Goal: Complete application form

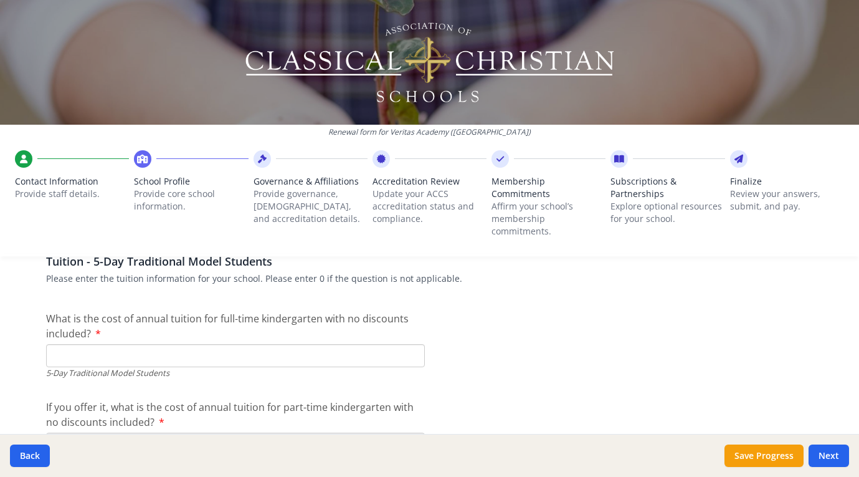
scroll to position [3220, 0]
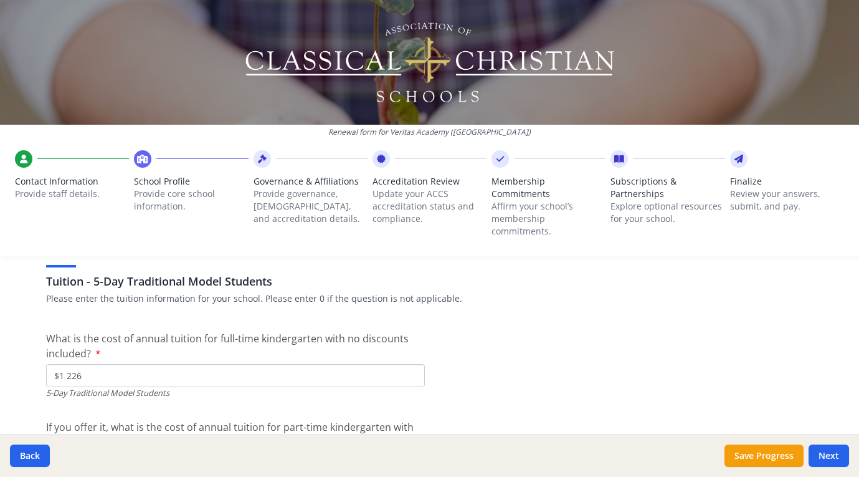
type input "$12 260"
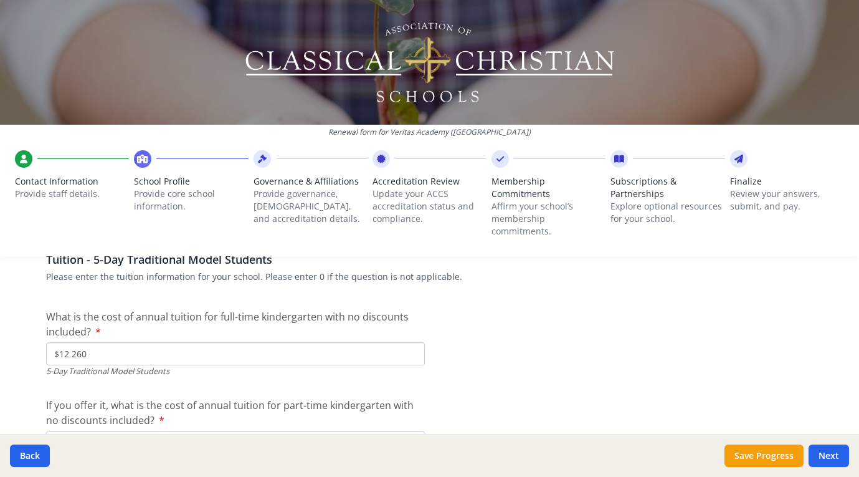
scroll to position [3290, 0]
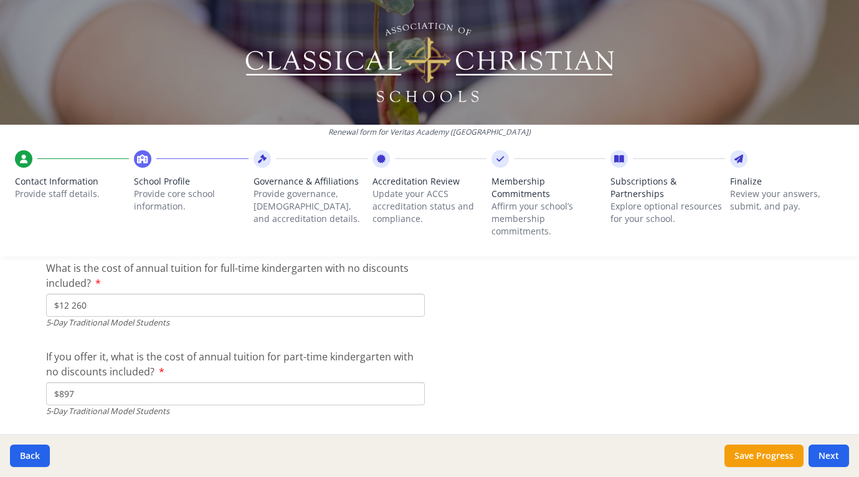
type input "$8 975"
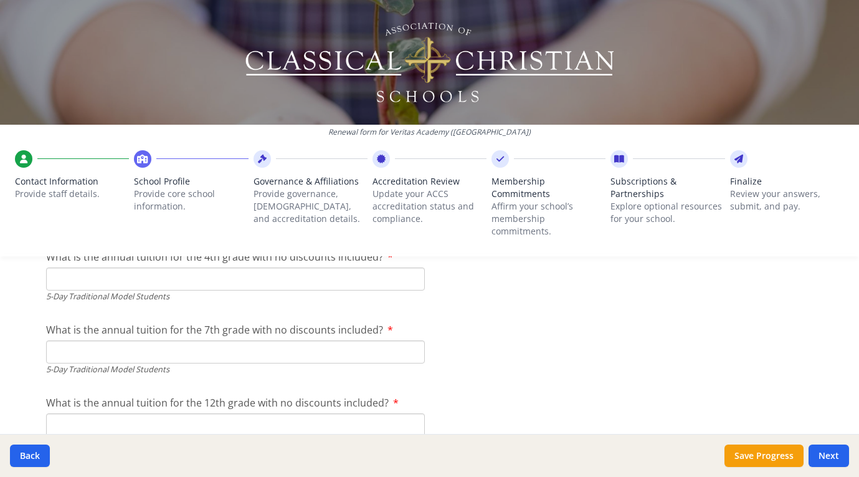
scroll to position [3456, 0]
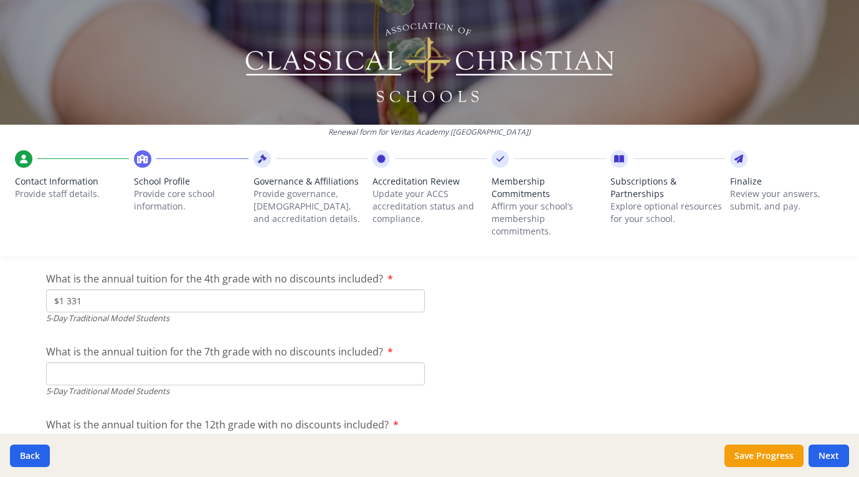
type input "$13 310"
type input "$13 950"
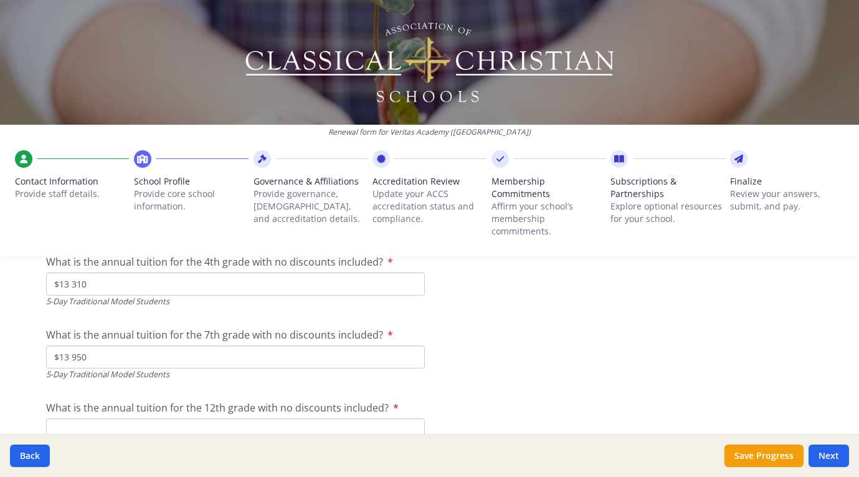
scroll to position [3475, 0]
type input "$13 950"
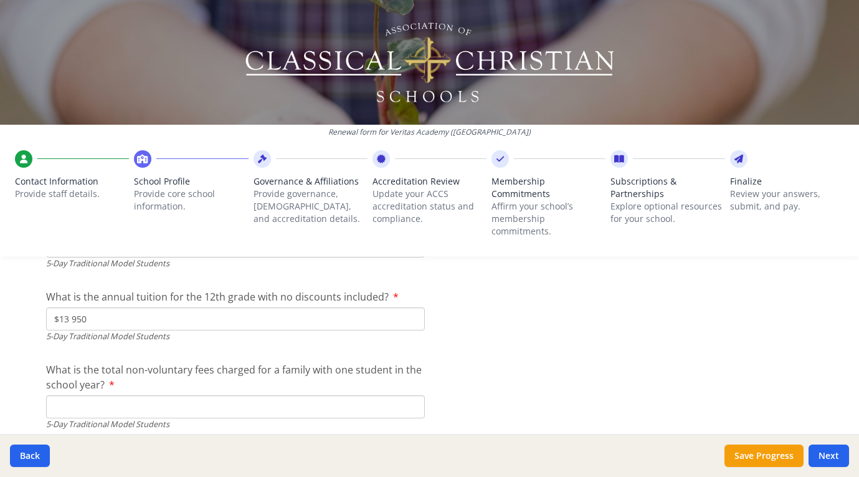
type input "$0"
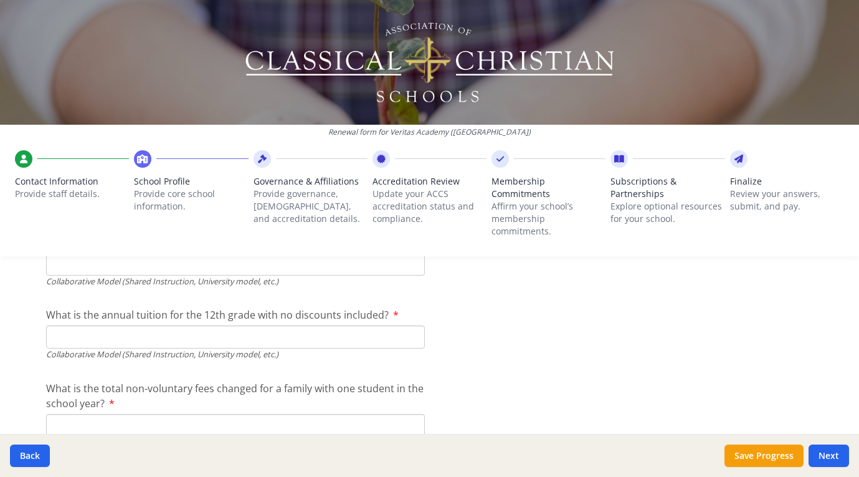
scroll to position [4180, 0]
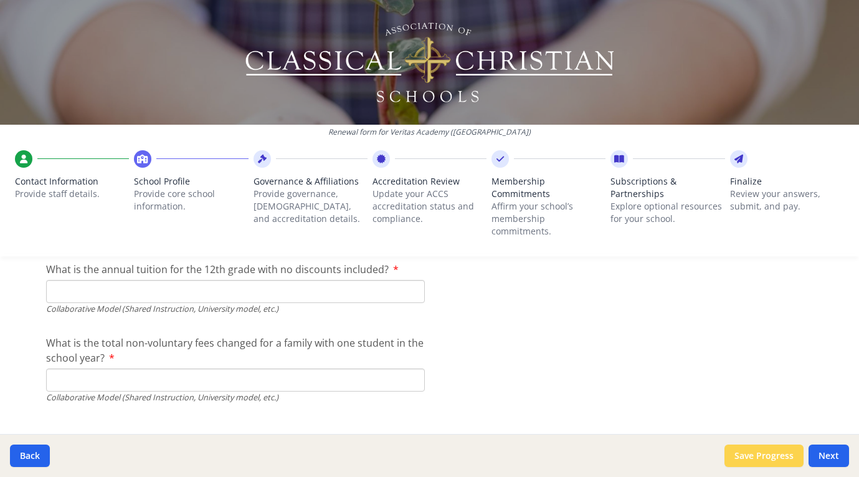
click at [749, 455] on button "Save Progress" at bounding box center [764, 455] width 79 height 22
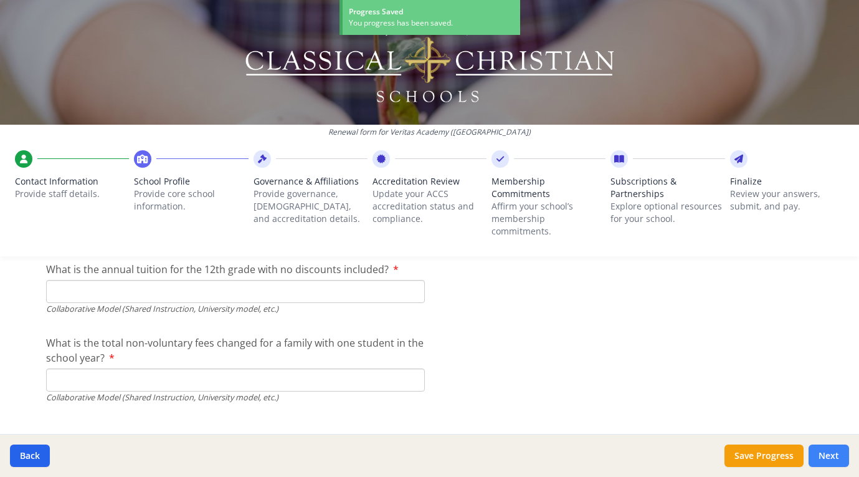
click at [825, 454] on button "Next" at bounding box center [829, 455] width 40 height 22
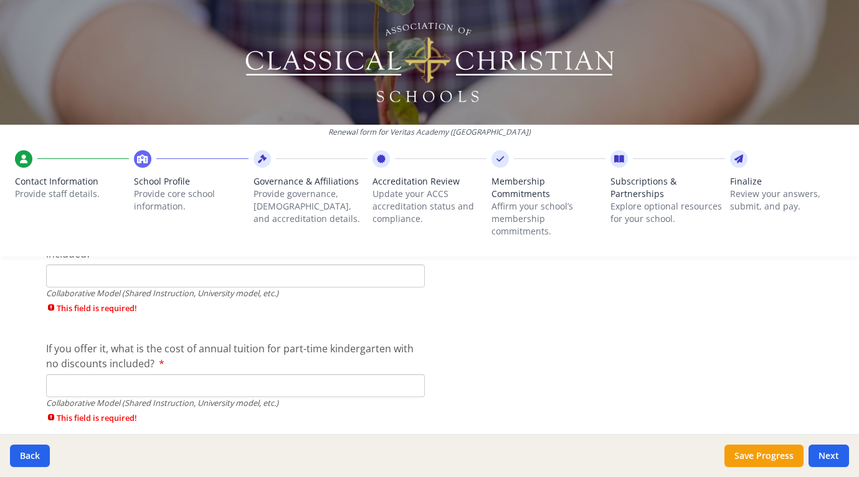
scroll to position [3845, 0]
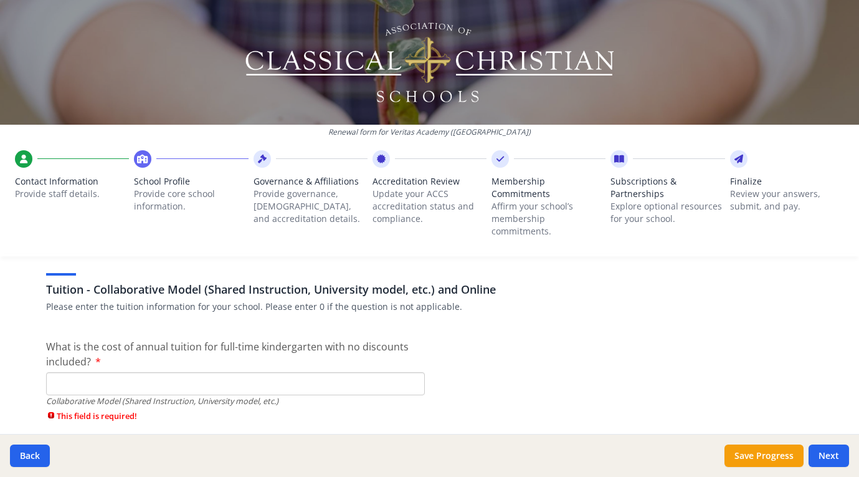
type input "$0"
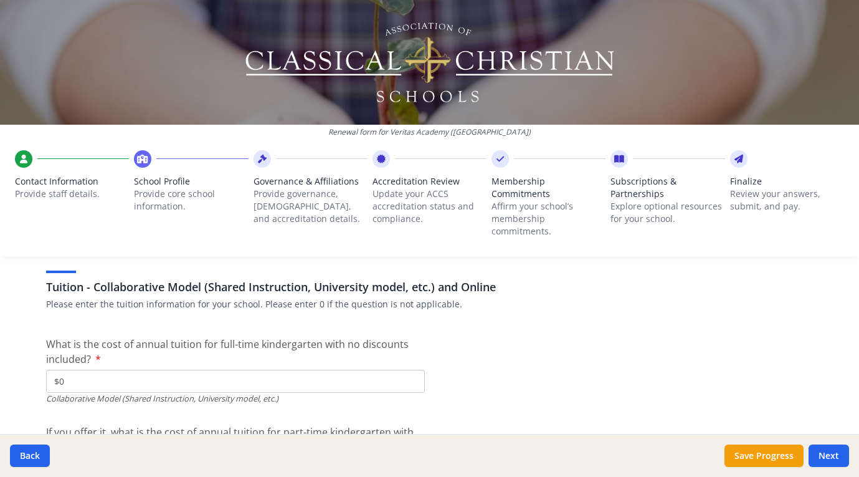
scroll to position [3914, 0]
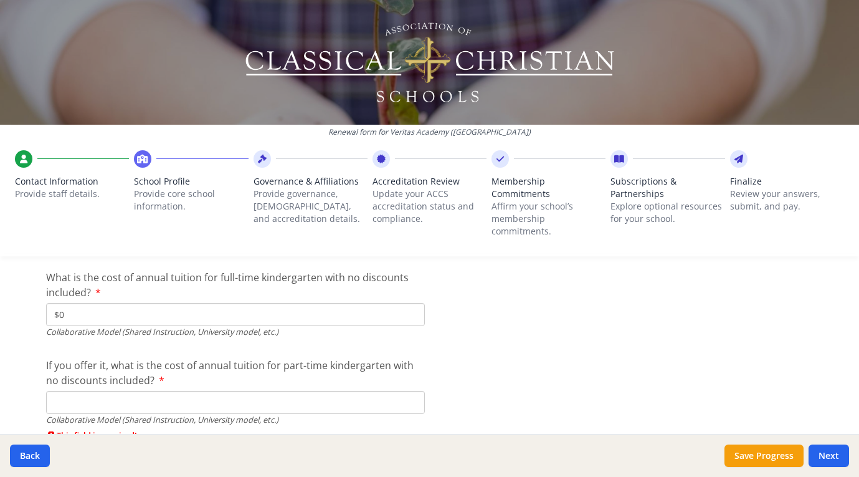
type input "$0"
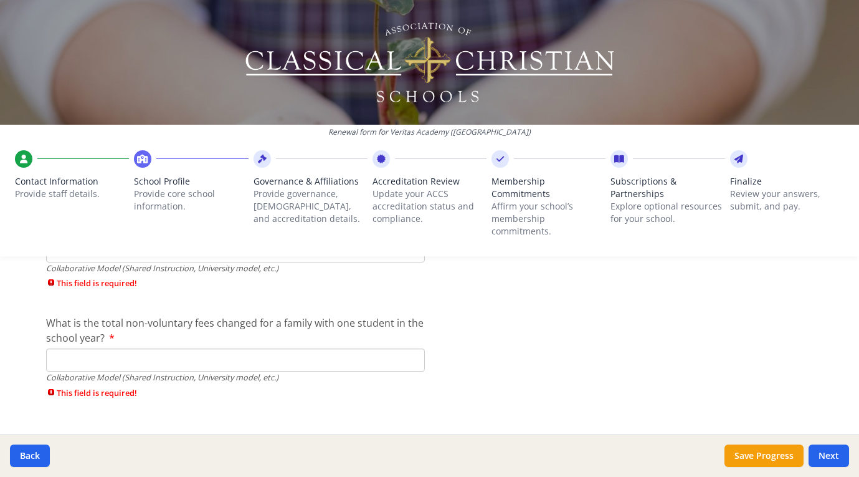
scroll to position [4284, 0]
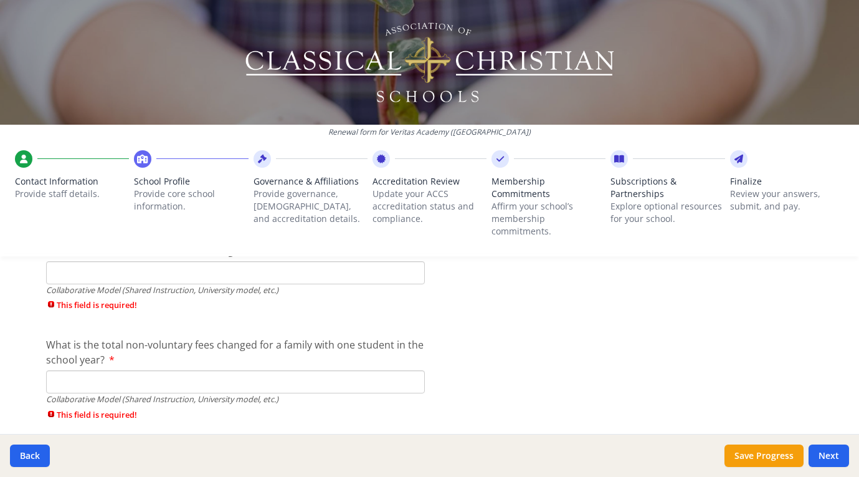
type input "$0"
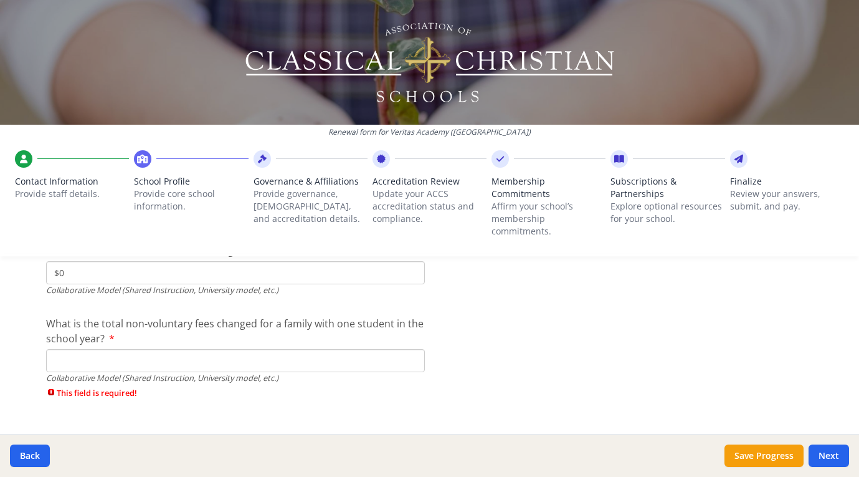
type input "$0"
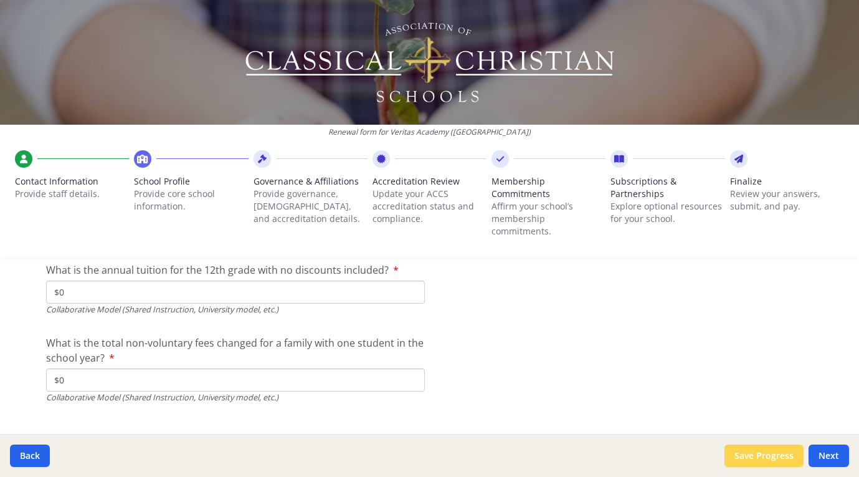
click at [740, 453] on button "Save Progress" at bounding box center [764, 455] width 79 height 22
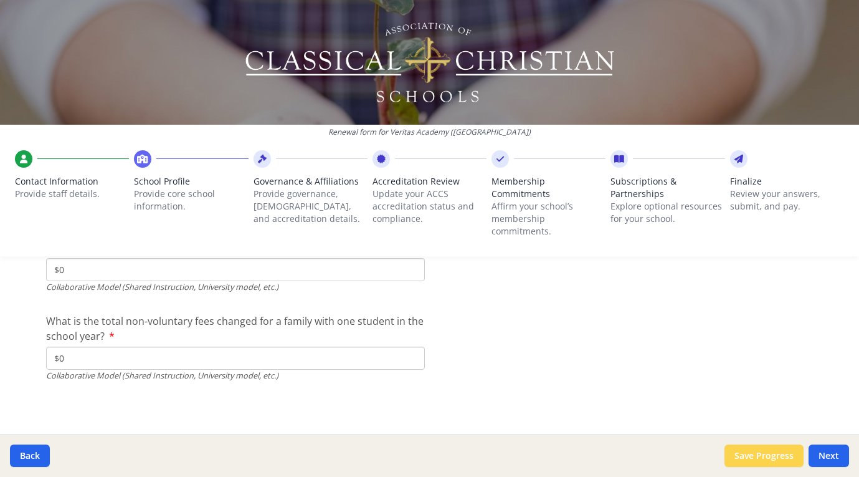
scroll to position [4180, 0]
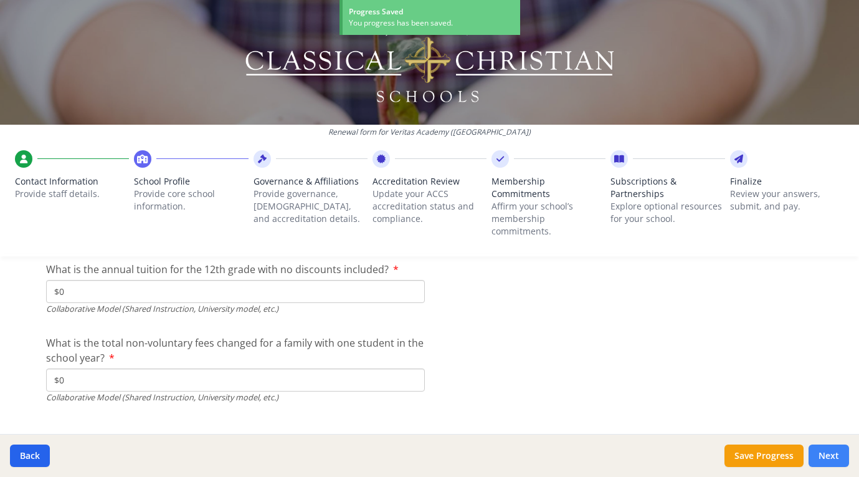
click at [819, 449] on button "Next" at bounding box center [829, 455] width 40 height 22
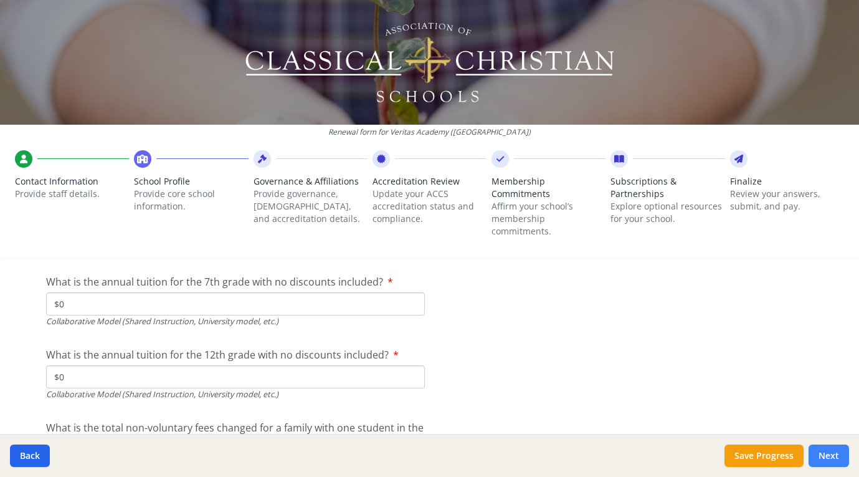
click at [827, 457] on button "Next" at bounding box center [829, 455] width 40 height 22
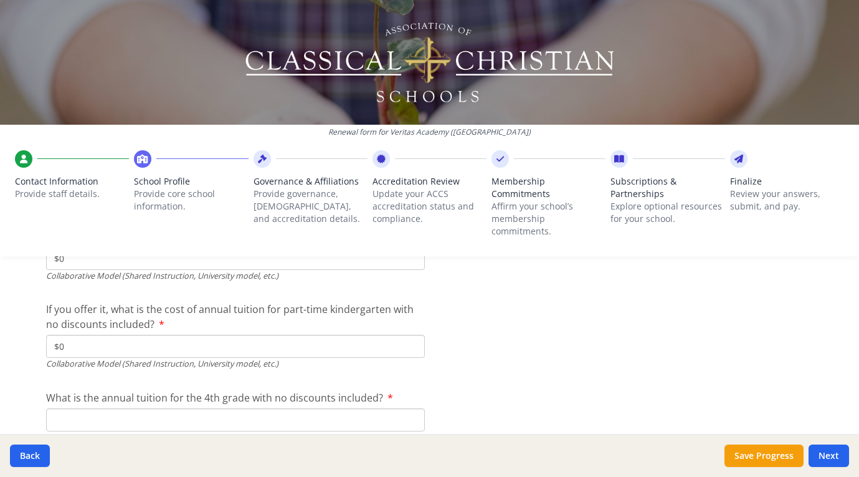
scroll to position [3982, 0]
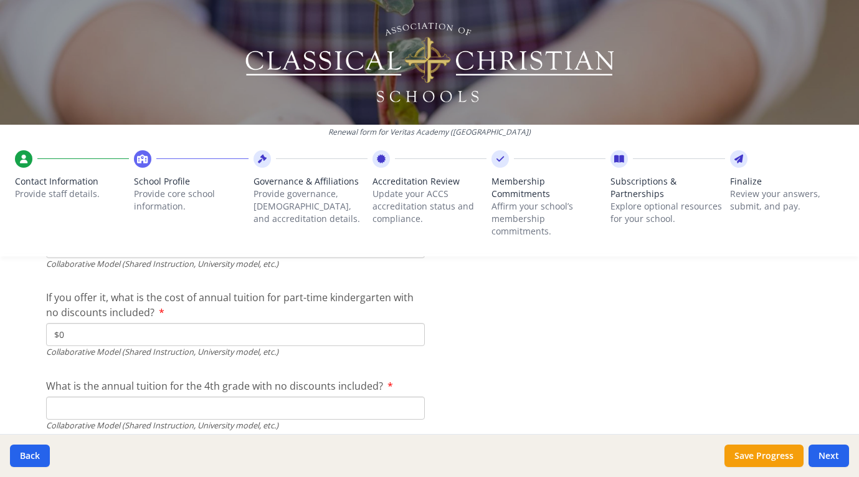
type input "$0"
click at [837, 455] on button "Next" at bounding box center [829, 455] width 40 height 22
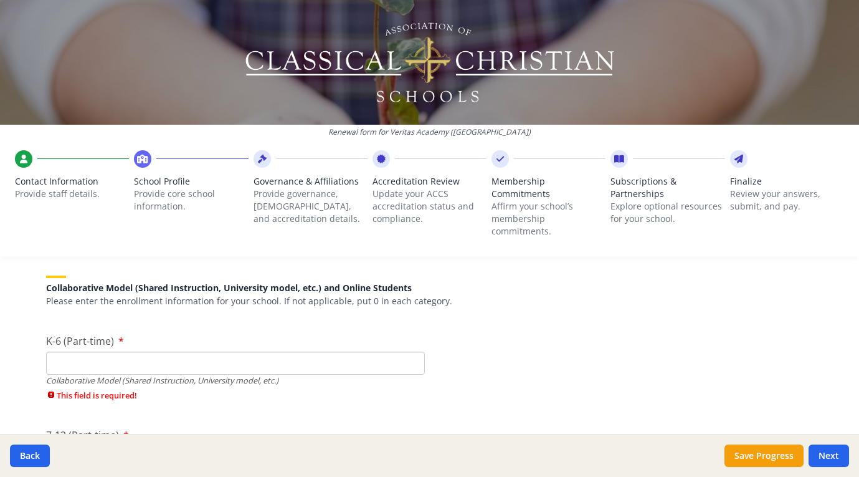
scroll to position [2891, 0]
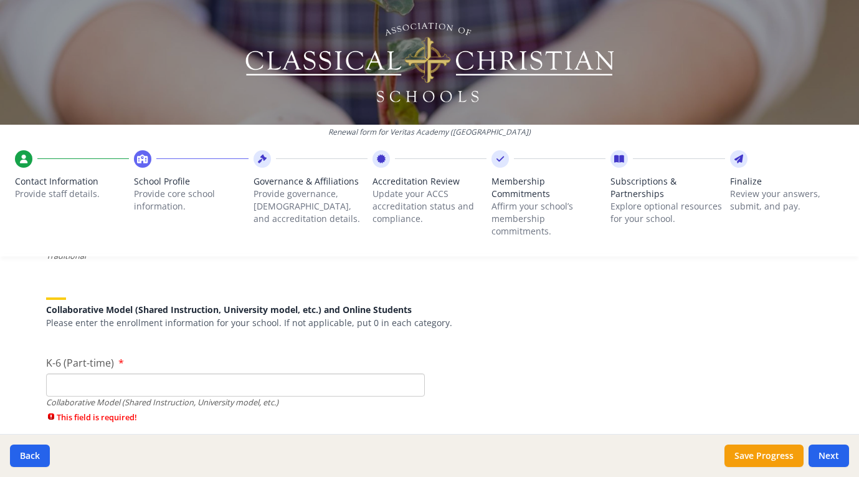
click at [213, 373] on input "K-6 (Part-time)" at bounding box center [235, 384] width 379 height 23
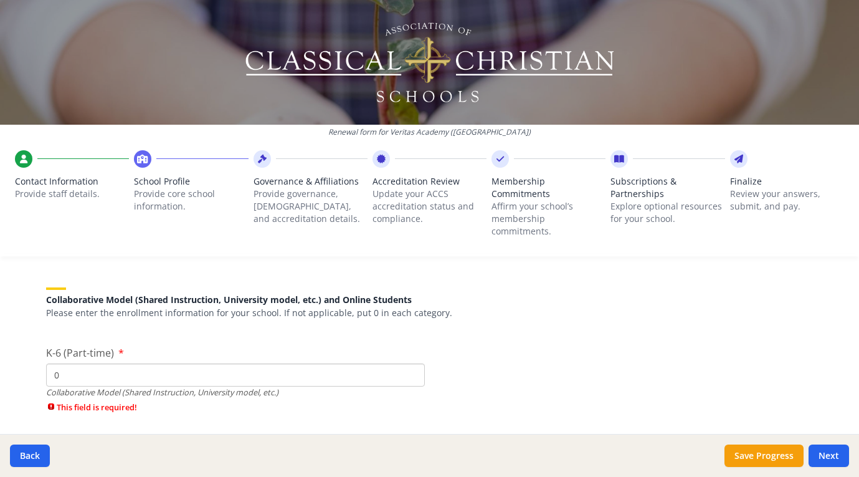
scroll to position [2928, 0]
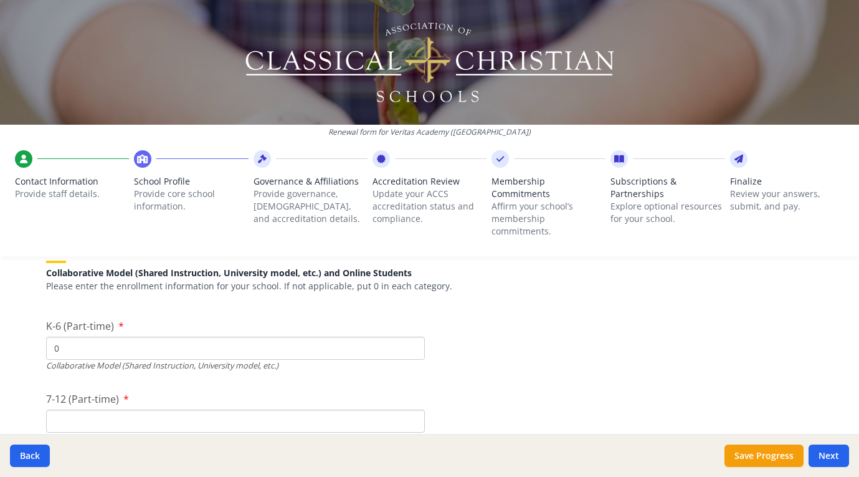
type input "0"
click at [133, 409] on input "7-12 (Part-time)" at bounding box center [235, 420] width 379 height 23
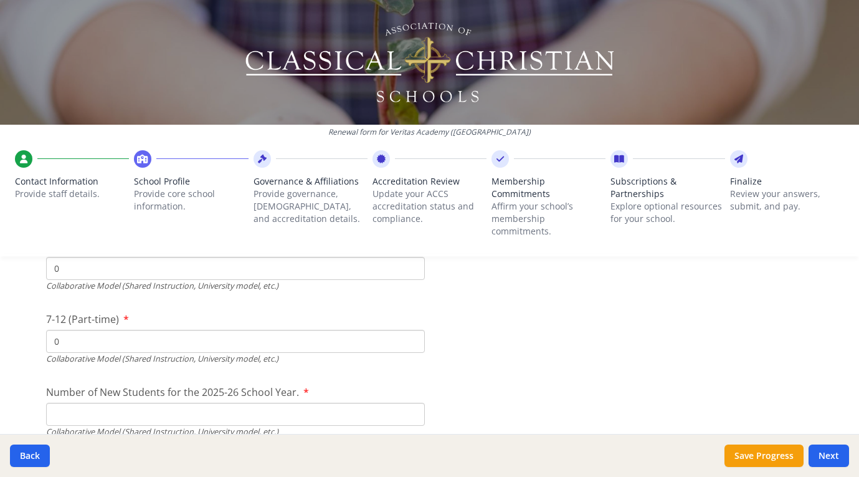
scroll to position [3010, 0]
type input "0"
click at [92, 400] on input "Number of New Students for the 2025-26 School Year." at bounding box center [235, 411] width 379 height 23
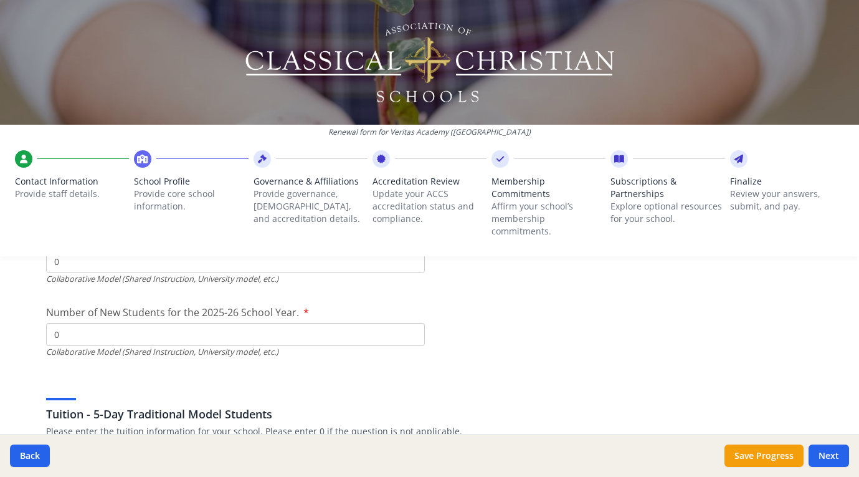
scroll to position [3189, 0]
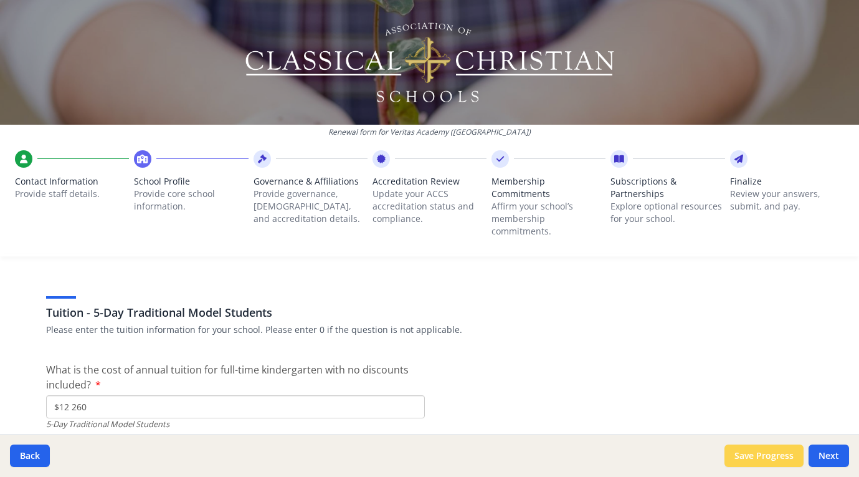
type input "0"
click at [751, 453] on button "Save Progress" at bounding box center [764, 455] width 79 height 22
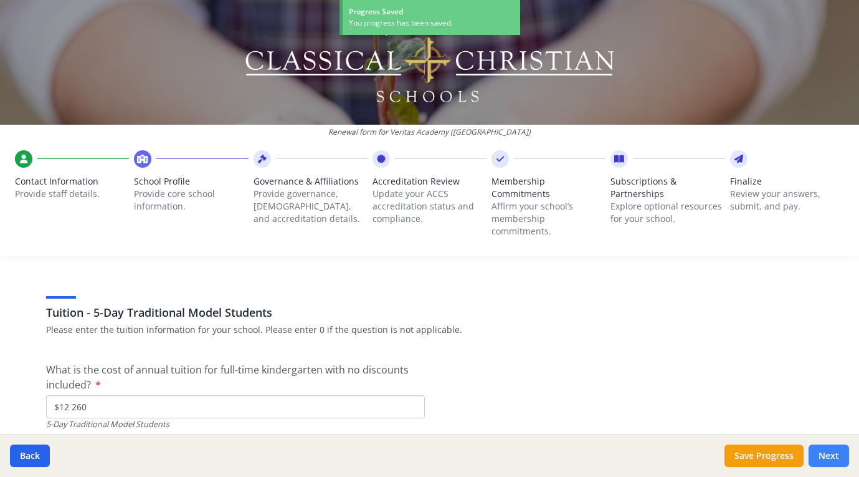
click at [837, 456] on button "Next" at bounding box center [829, 455] width 40 height 22
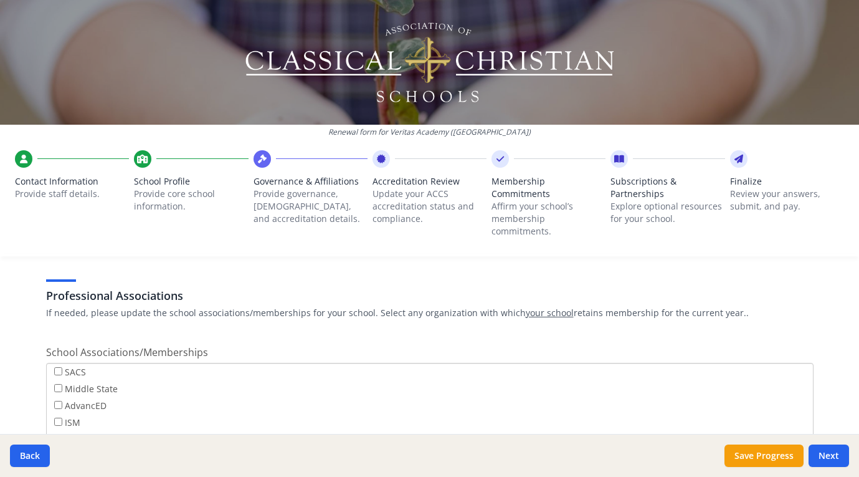
scroll to position [802, 0]
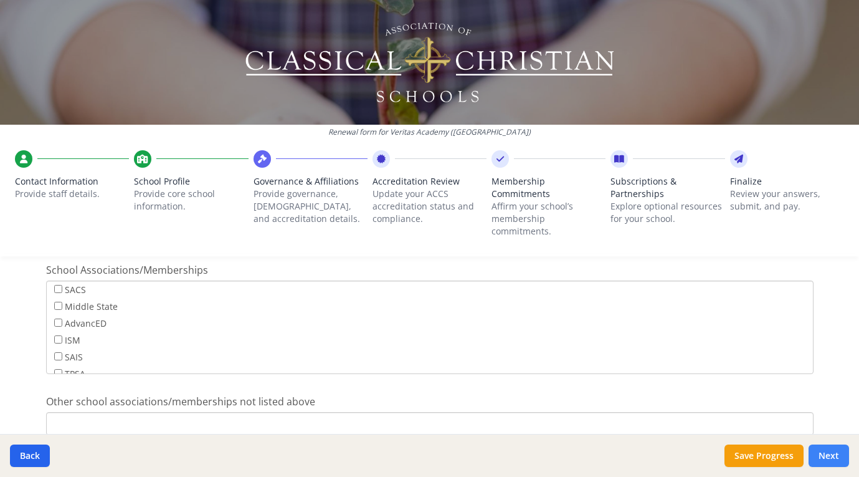
click at [834, 457] on button "Next" at bounding box center [829, 455] width 40 height 22
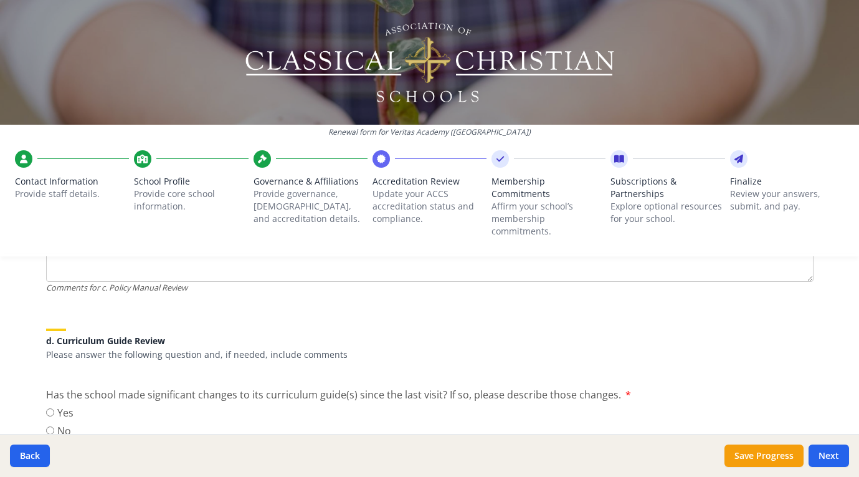
scroll to position [830, 0]
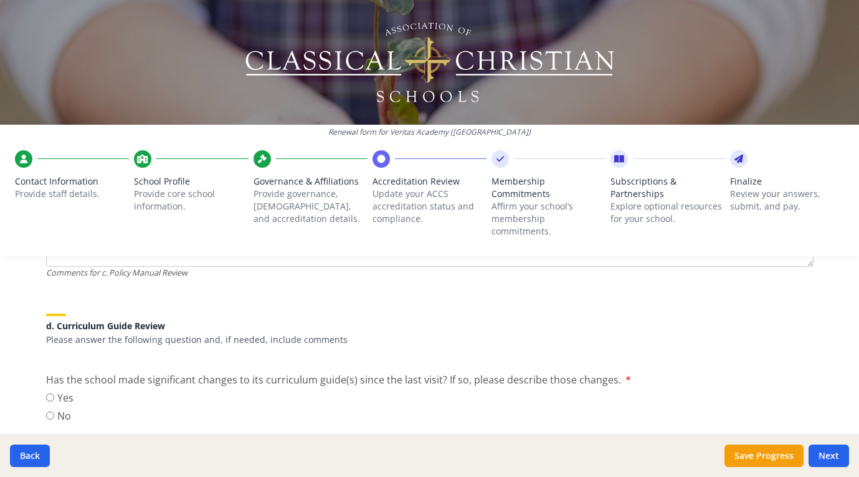
click at [46, 411] on input "No" at bounding box center [50, 415] width 8 height 8
radio input "true"
click at [827, 455] on button "Next" at bounding box center [829, 455] width 40 height 22
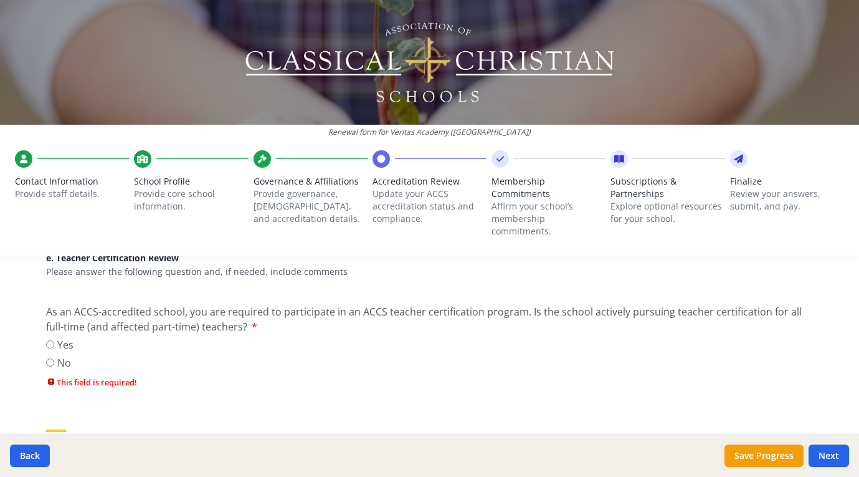
scroll to position [1177, 0]
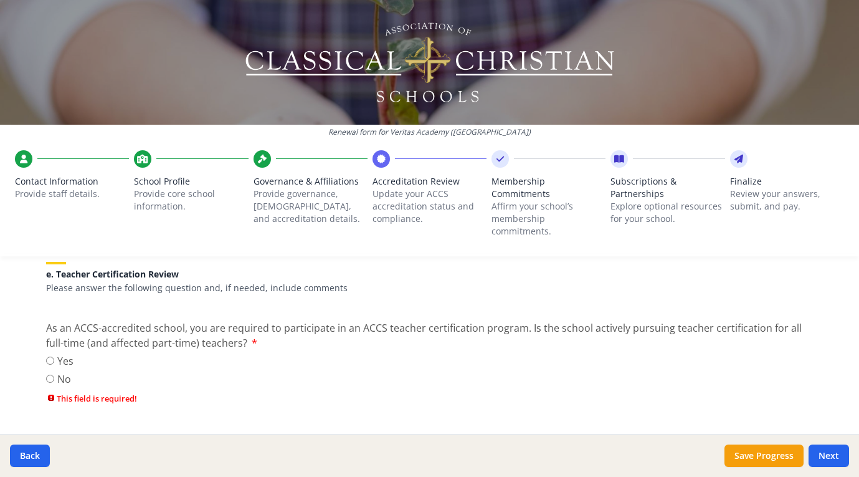
click at [47, 356] on input "Yes" at bounding box center [50, 360] width 8 height 8
radio input "true"
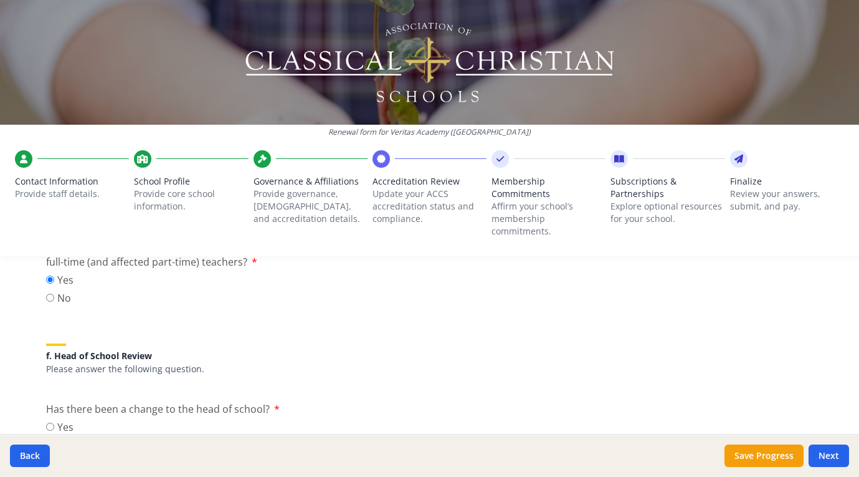
scroll to position [1271, 0]
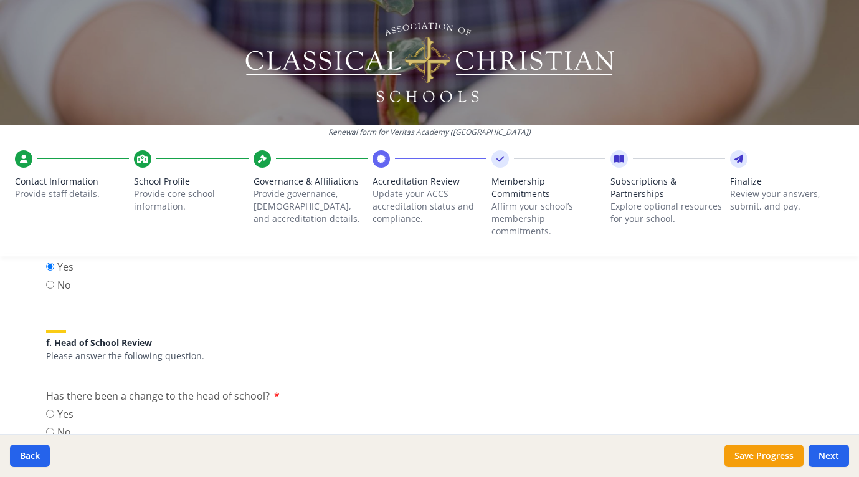
click at [46, 427] on input "No" at bounding box center [50, 431] width 8 height 8
radio input "true"
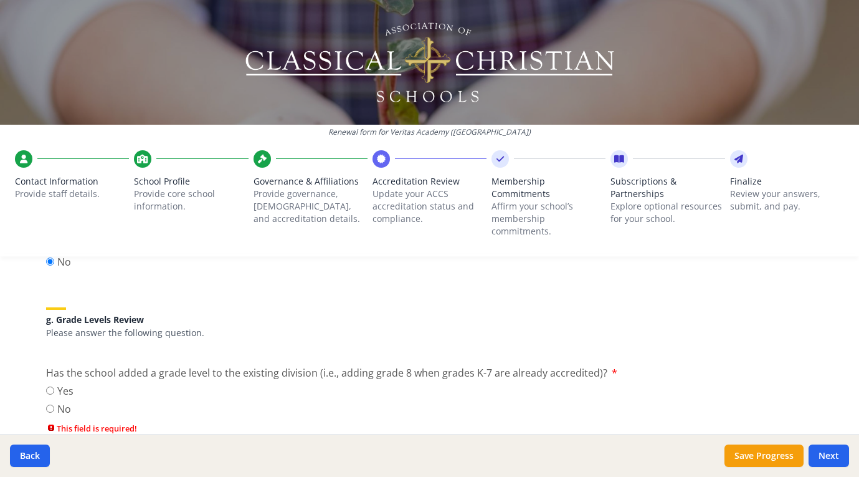
scroll to position [1468, 0]
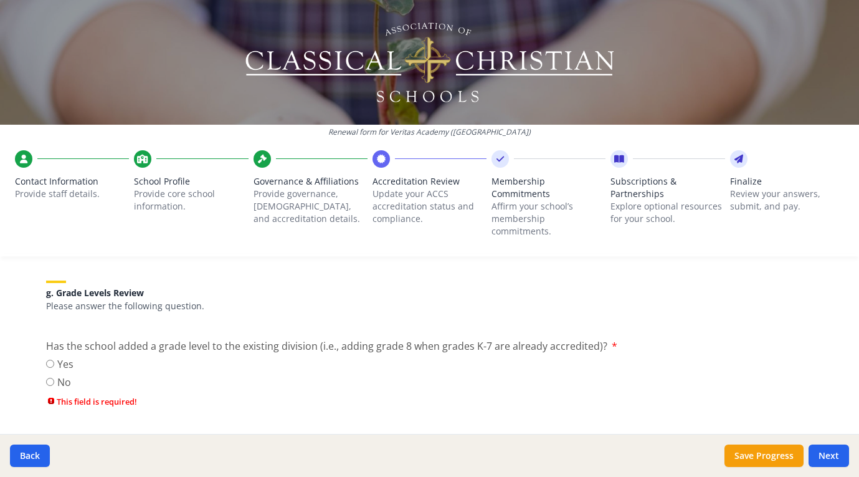
click at [46, 378] on input "No" at bounding box center [50, 382] width 8 height 8
radio input "true"
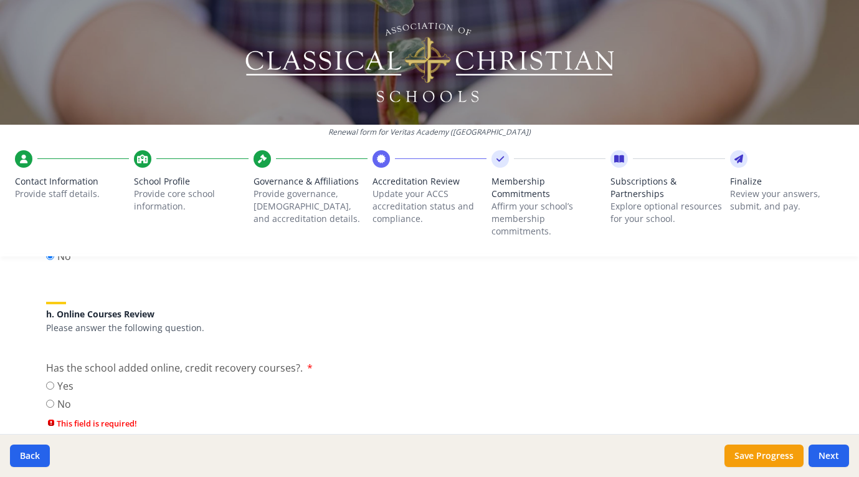
scroll to position [1601, 0]
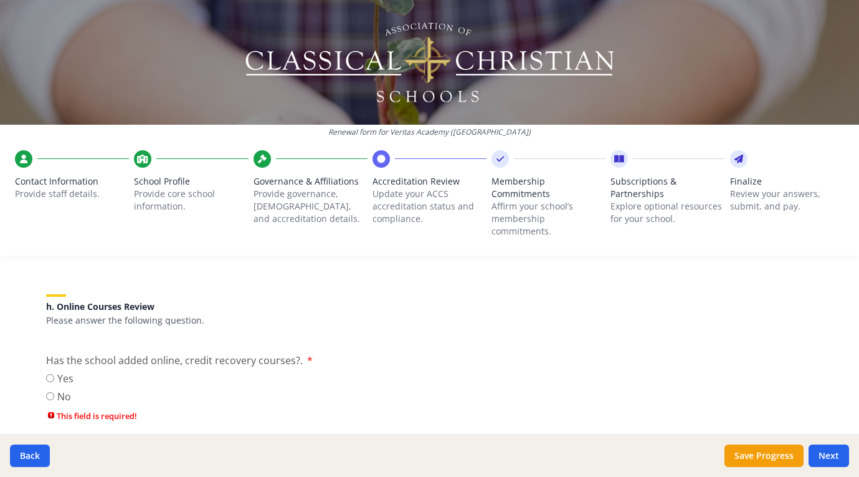
click at [46, 392] on input "No" at bounding box center [50, 396] width 8 height 8
radio input "true"
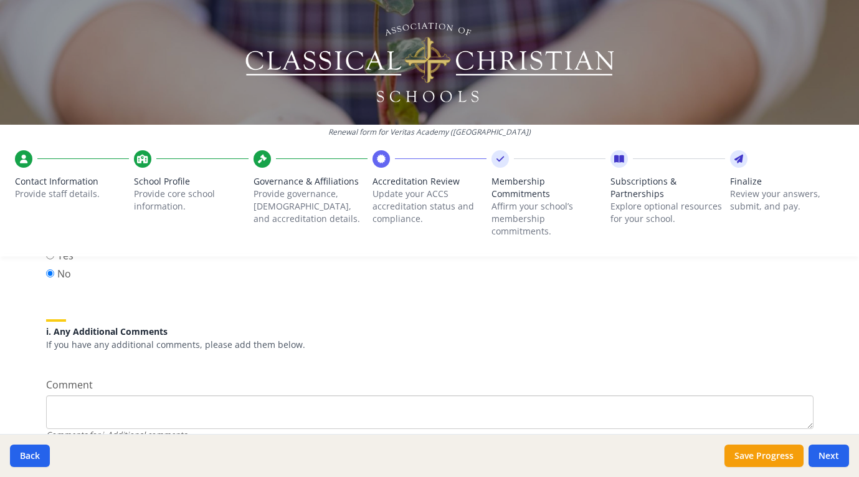
scroll to position [1767, 0]
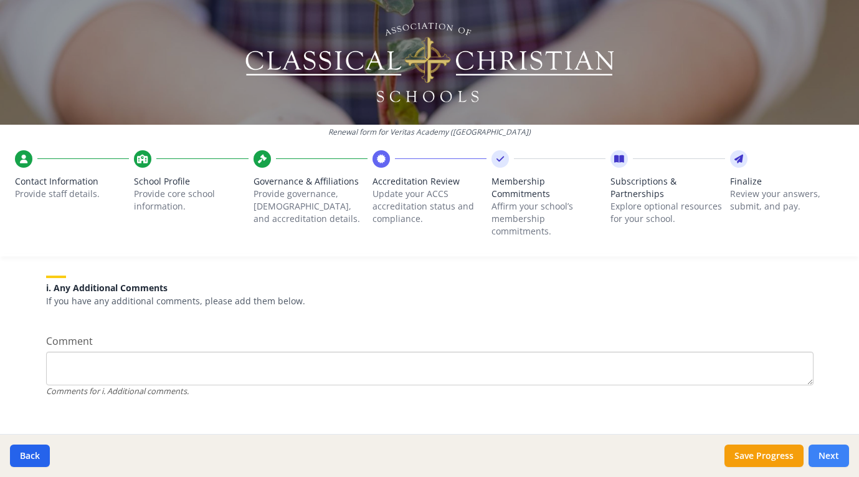
click at [823, 449] on button "Next" at bounding box center [829, 455] width 40 height 22
click at [830, 457] on button "Next" at bounding box center [829, 455] width 40 height 22
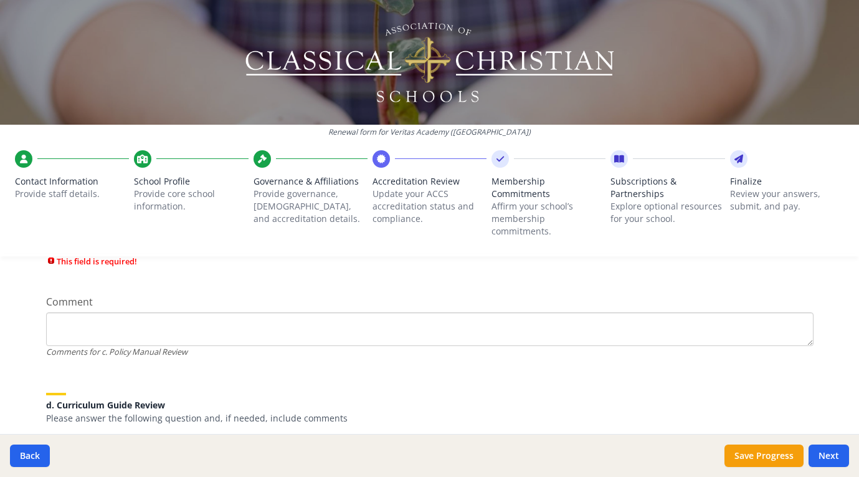
scroll to position [718, 0]
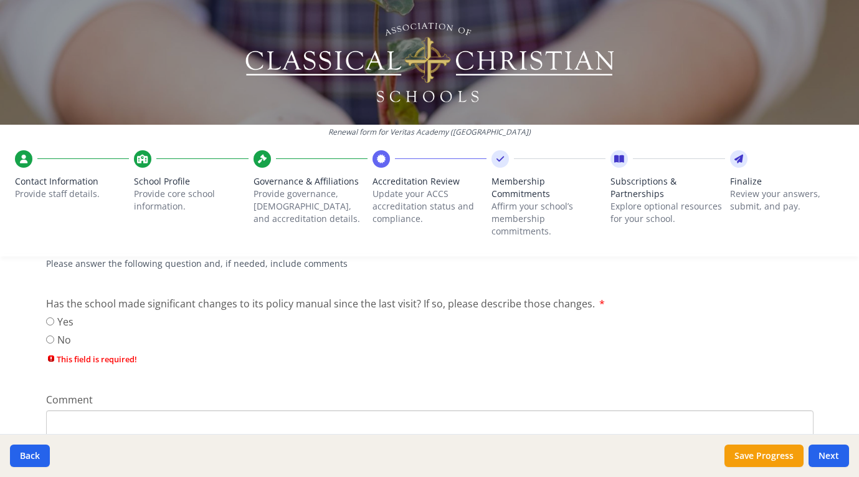
click at [47, 335] on input "No" at bounding box center [50, 339] width 8 height 8
radio input "true"
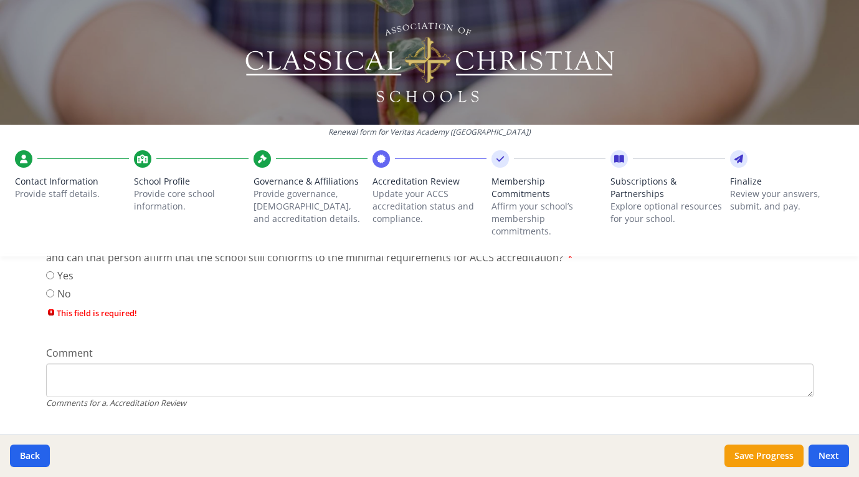
scroll to position [135, 0]
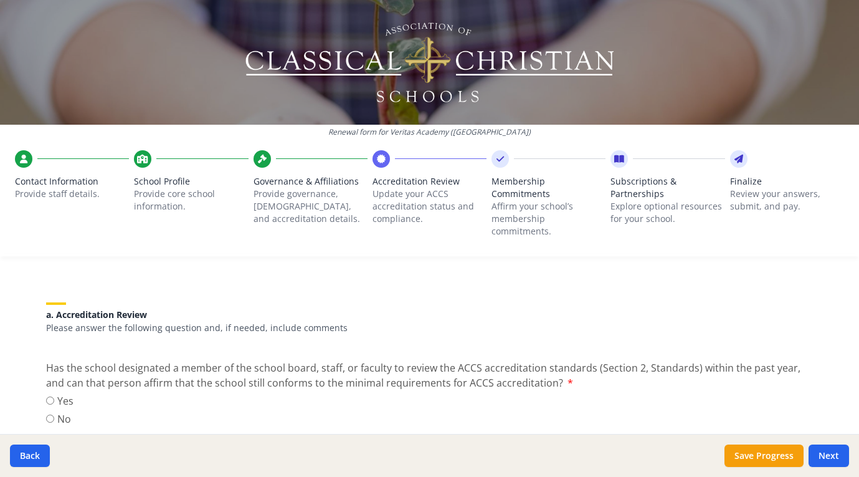
click at [46, 396] on input "Yes" at bounding box center [50, 400] width 8 height 8
radio input "true"
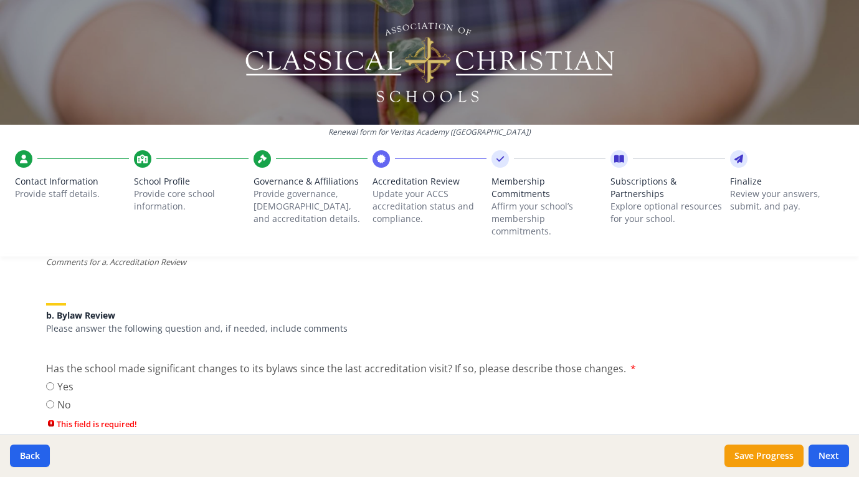
scroll to position [399, 0]
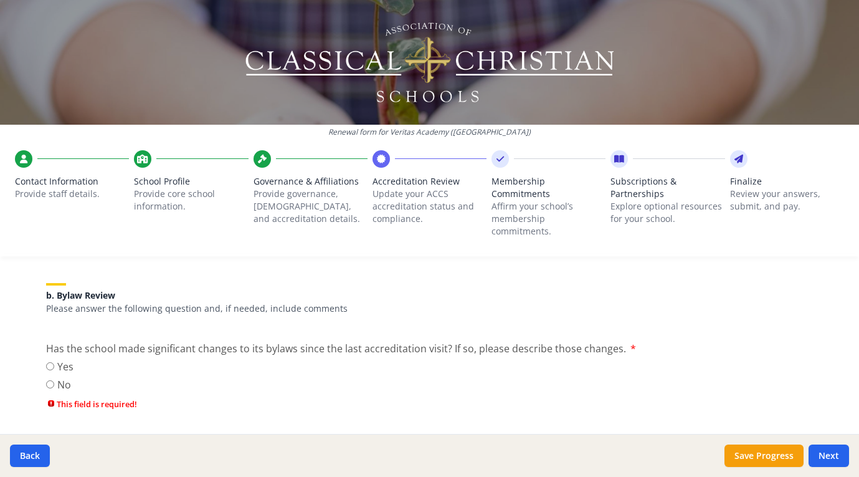
click at [46, 380] on input "No" at bounding box center [50, 384] width 8 height 8
radio input "true"
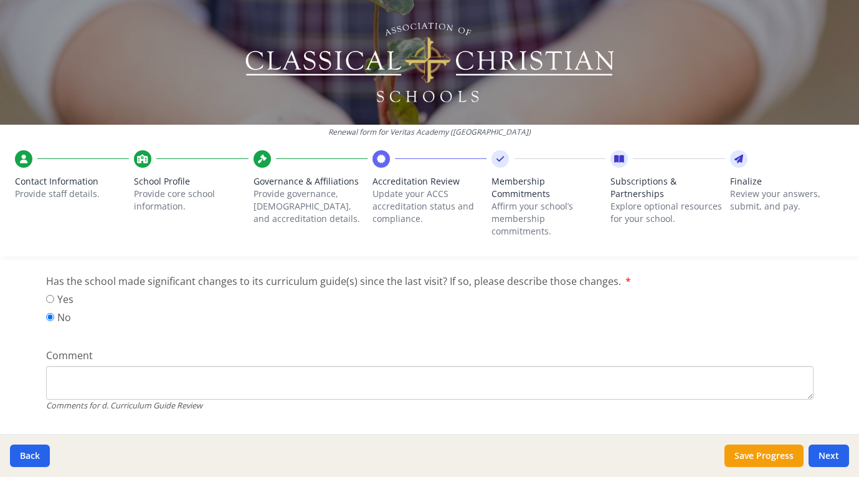
scroll to position [1014, 0]
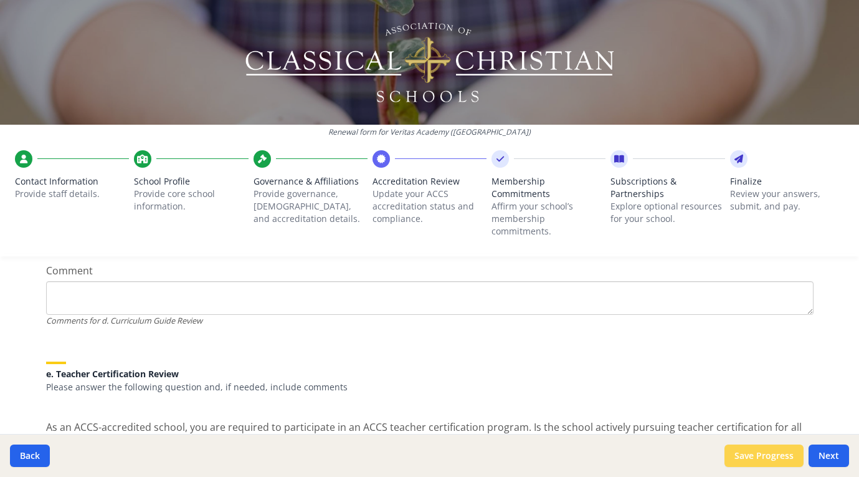
click at [743, 456] on button "Save Progress" at bounding box center [764, 455] width 79 height 22
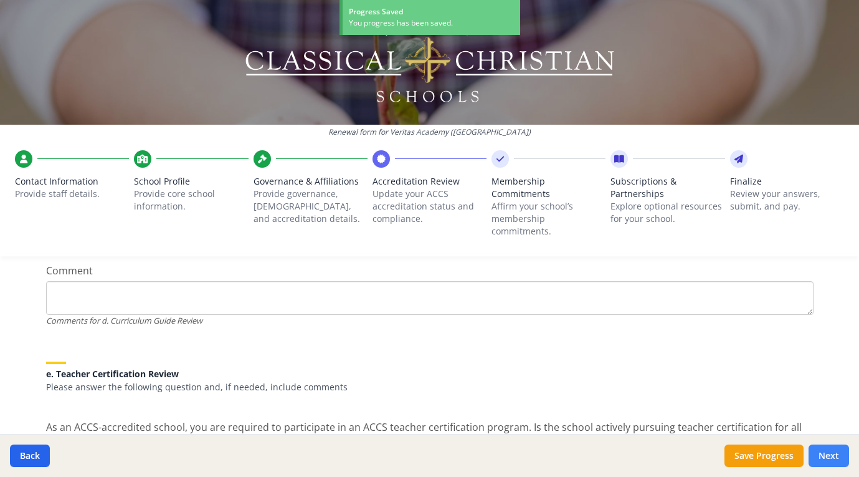
click at [839, 458] on button "Next" at bounding box center [829, 455] width 40 height 22
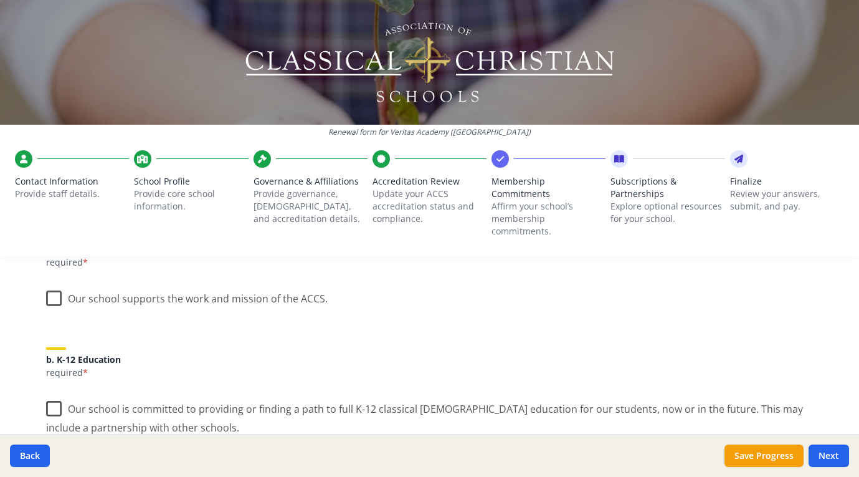
scroll to position [172, 0]
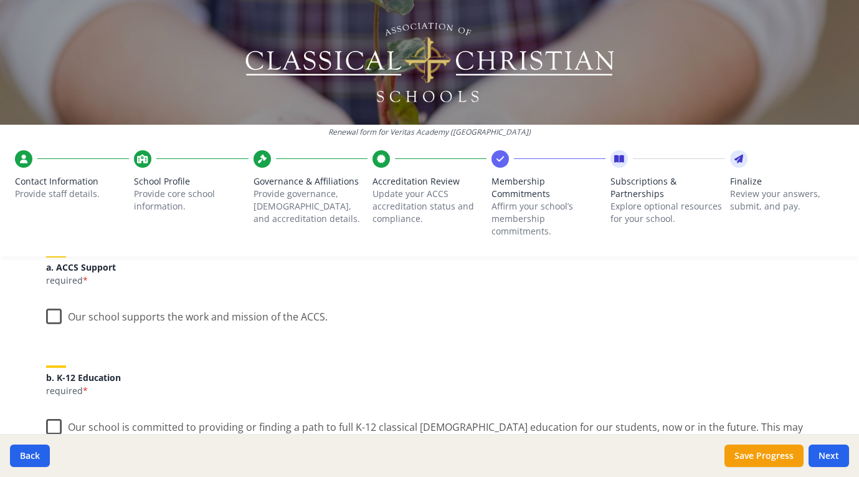
click at [48, 303] on label "Our school supports the work and mission of the ACCS." at bounding box center [187, 313] width 282 height 27
click at [0, 0] on input "Our school supports the work and mission of the ACCS." at bounding box center [0, 0] width 0 height 0
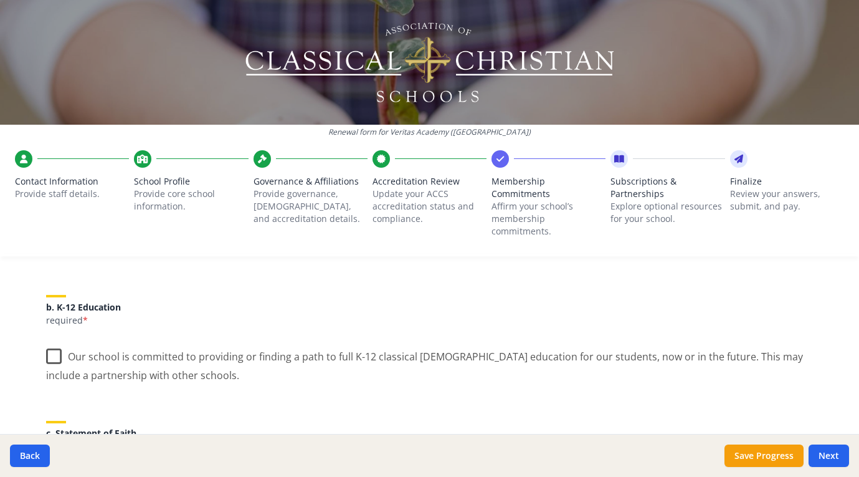
scroll to position [283, 0]
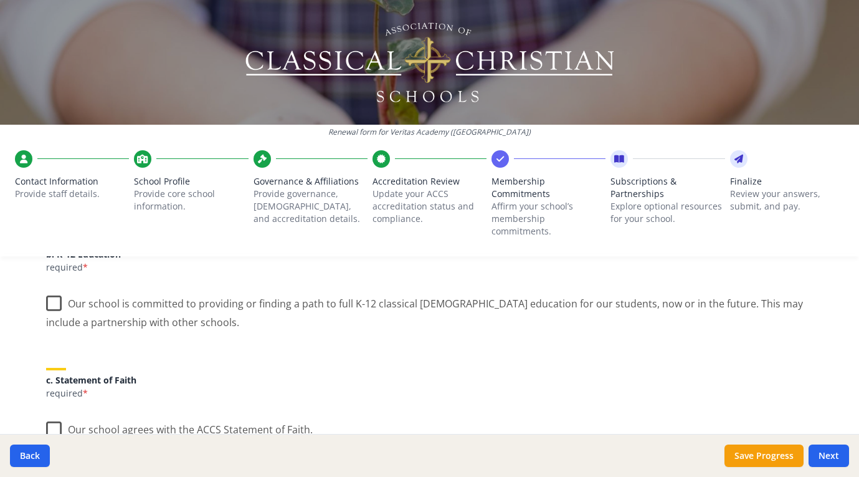
click at [50, 291] on label "Our school is committed to providing or finding a path to full K-12 classical […" at bounding box center [430, 308] width 768 height 42
click at [0, 0] on input "Our school is committed to providing or finding a path to full K-12 classical […" at bounding box center [0, 0] width 0 height 0
click at [50, 414] on label "Our school agrees with the ACCS Statement of Faith." at bounding box center [179, 426] width 267 height 27
click at [0, 0] on input "Our school agrees with the ACCS Statement of Faith." at bounding box center [0, 0] width 0 height 0
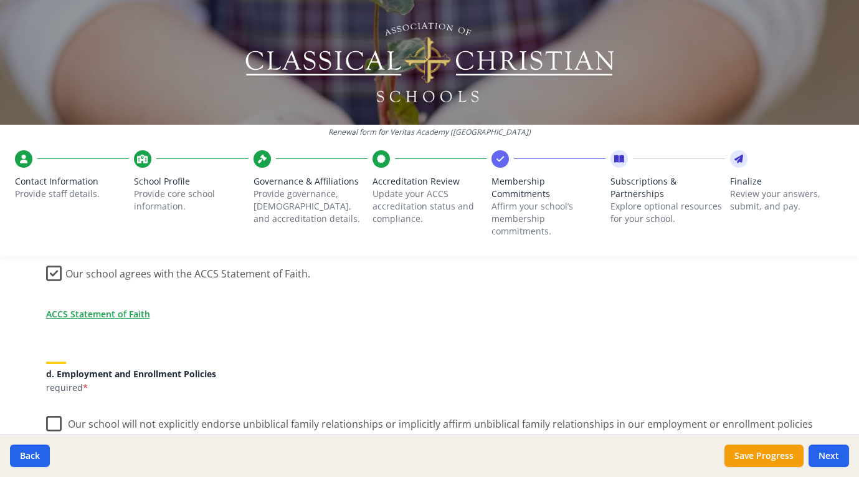
scroll to position [464, 0]
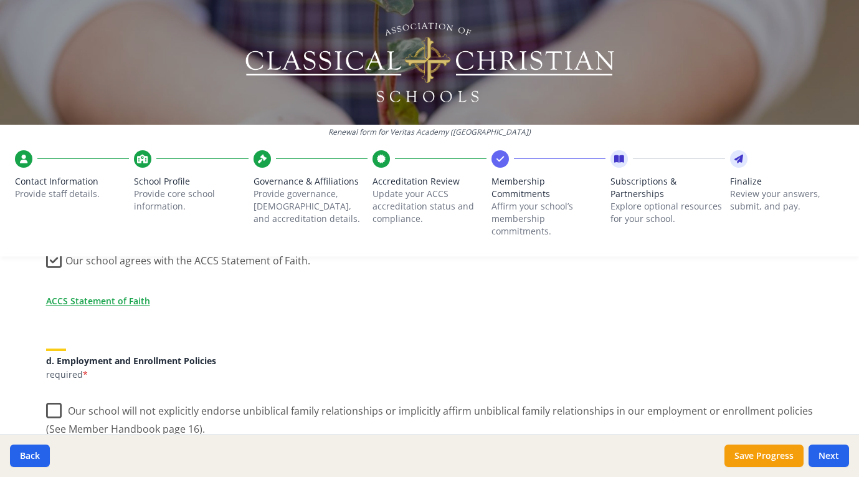
click at [52, 395] on label "Our school will not explicitly endorse unbiblical family relationships or impli…" at bounding box center [430, 415] width 768 height 42
click at [0, 0] on input "Our school will not explicitly endorse unbiblical family relationships or impli…" at bounding box center [0, 0] width 0 height 0
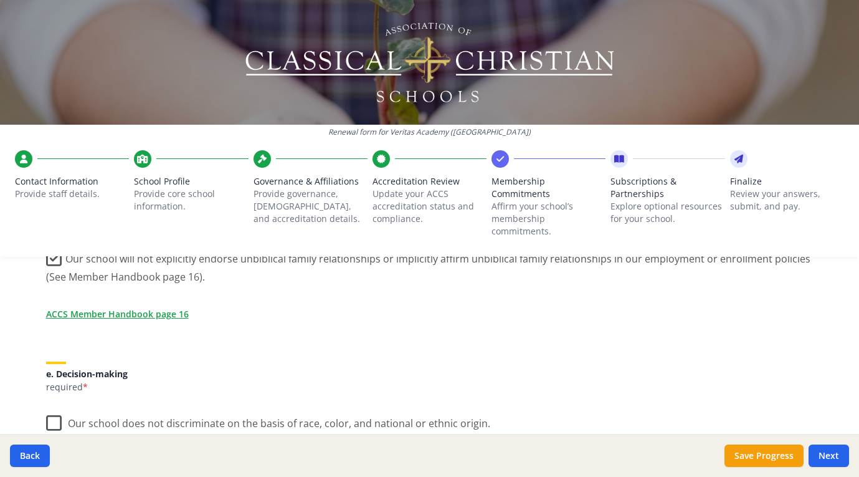
scroll to position [684, 0]
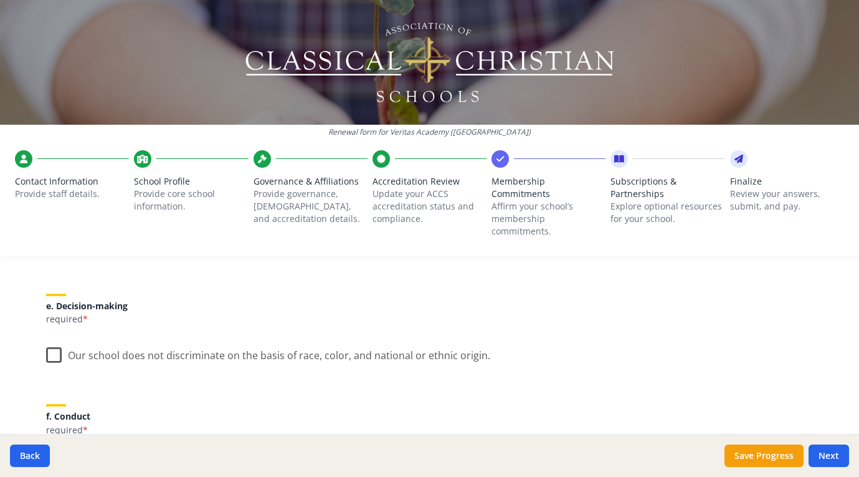
click at [46, 339] on label "Our school does not discriminate on the basis of race, color, and national or e…" at bounding box center [268, 352] width 444 height 27
click at [0, 0] on input "Our school does not discriminate on the basis of race, color, and national or e…" at bounding box center [0, 0] width 0 height 0
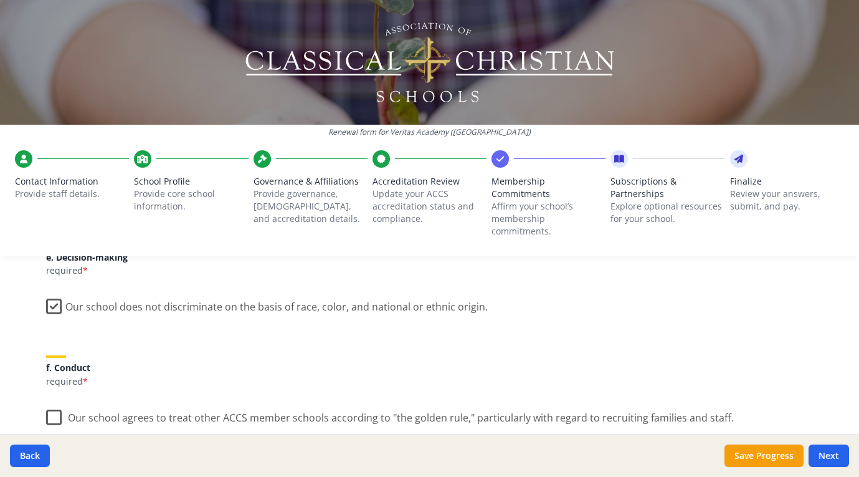
scroll to position [745, 0]
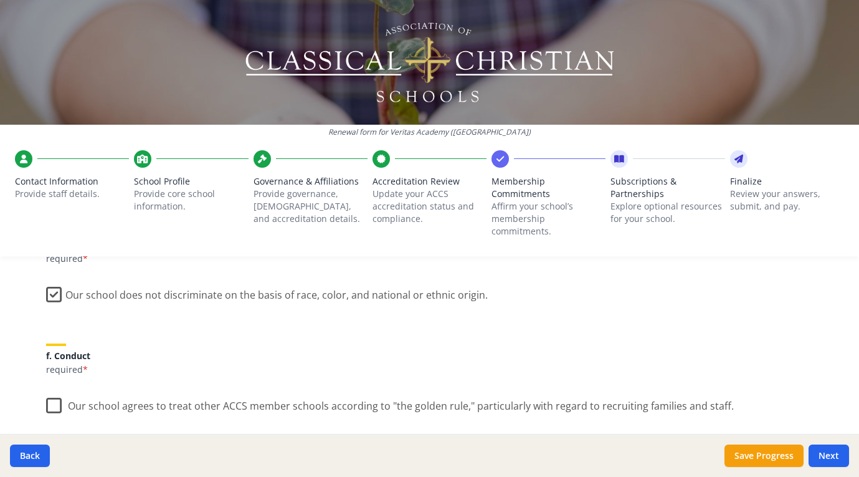
click at [49, 389] on label "Our school agrees to treat other ACCS member schools according to "the golden r…" at bounding box center [390, 402] width 688 height 27
click at [0, 0] on input "Our school agrees to treat other ACCS member schools according to "the golden r…" at bounding box center [0, 0] width 0 height 0
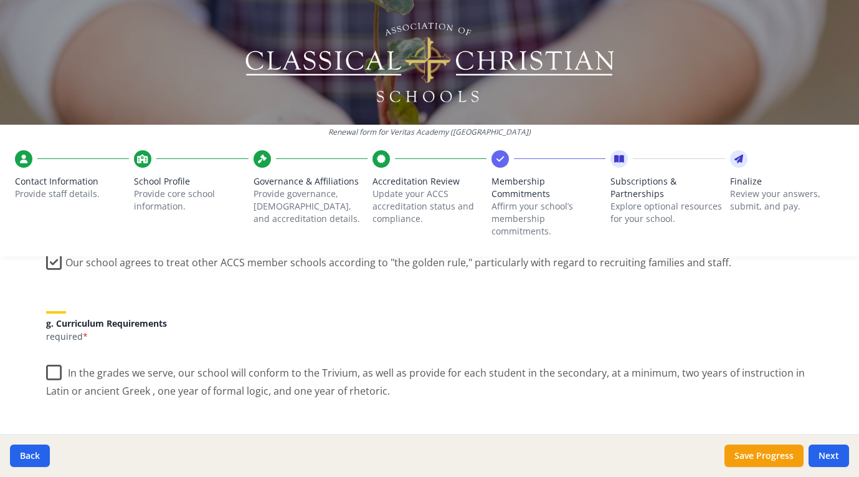
scroll to position [885, 0]
click at [50, 361] on label "In the grades we serve, our school will conform to the Trivium, as well as prov…" at bounding box center [430, 380] width 768 height 42
click at [0, 0] on input "In the grades we serve, our school will conform to the Trivium, as well as prov…" at bounding box center [0, 0] width 0 height 0
click at [49, 354] on label "In the grades we serve, our school will conform to the Trivium, as well as prov…" at bounding box center [430, 375] width 768 height 42
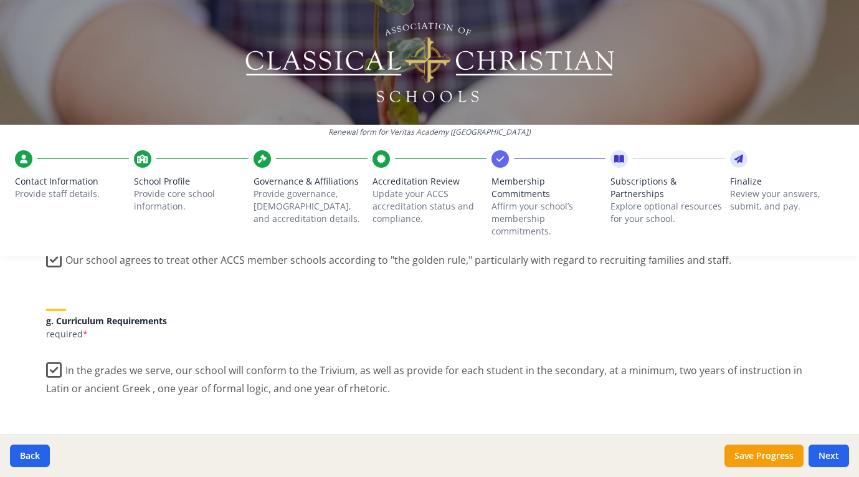
click at [0, 0] on input "In the grades we serve, our school will conform to the Trivium, as well as prov…" at bounding box center [0, 0] width 0 height 0
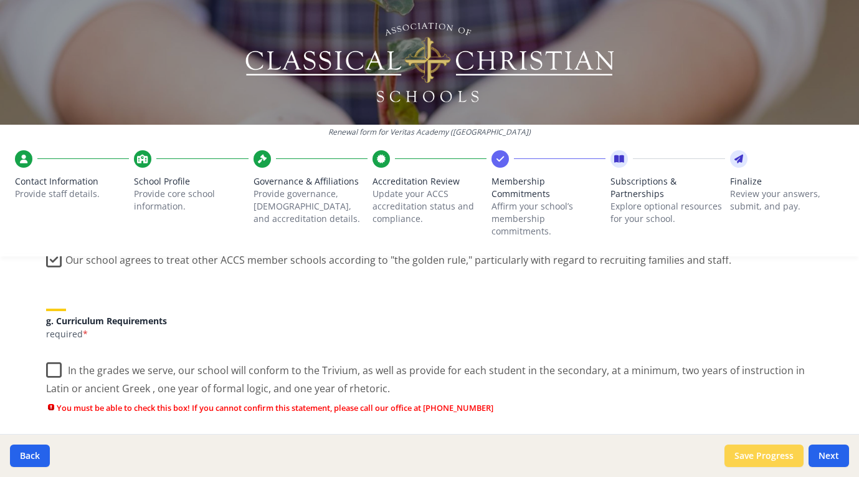
click at [754, 459] on button "Save Progress" at bounding box center [764, 455] width 79 height 22
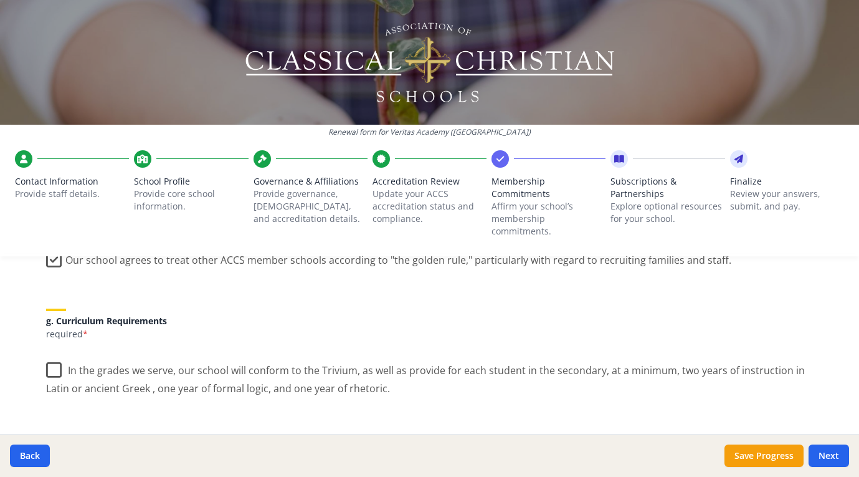
click at [54, 354] on label "In the grades we serve, our school will conform to the Trivium, as well as prov…" at bounding box center [430, 375] width 768 height 42
click at [0, 0] on input "In the grades we serve, our school will conform to the Trivium, as well as prov…" at bounding box center [0, 0] width 0 height 0
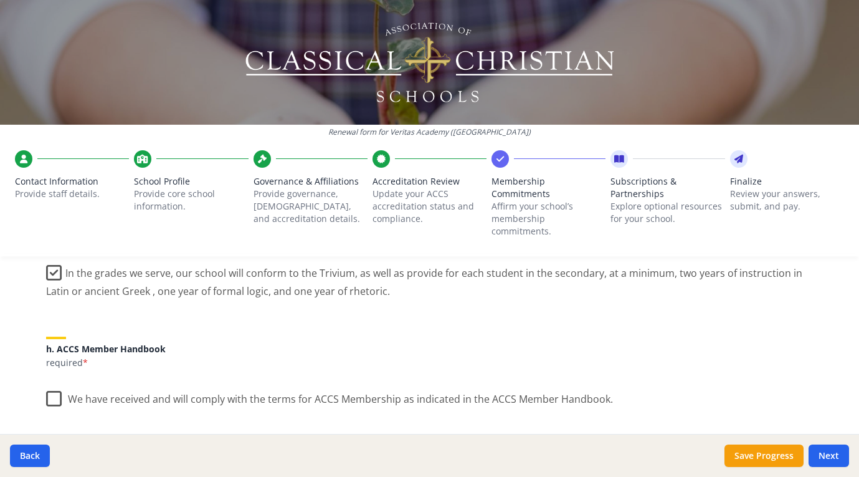
scroll to position [1006, 0]
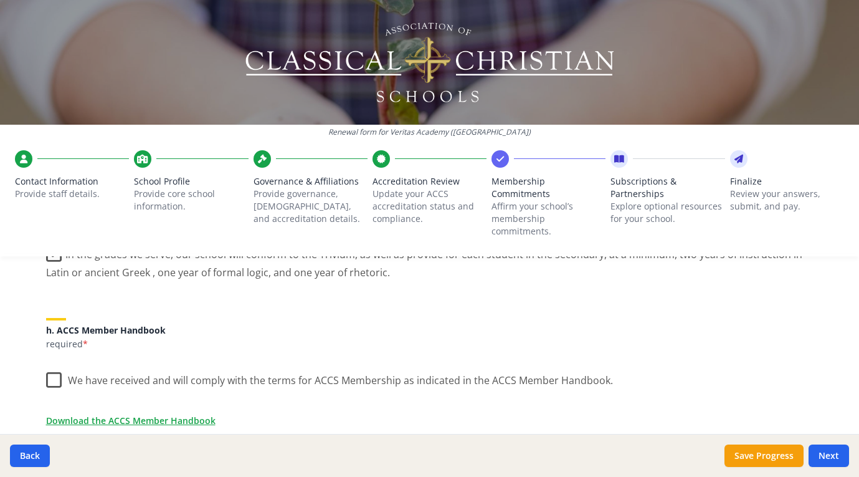
click at [52, 364] on label "We have received and will comply with the terms for ACCS Membership as indicate…" at bounding box center [329, 377] width 567 height 27
click at [0, 0] on input "We have received and will comply with the terms for ACCS Membership as indicate…" at bounding box center [0, 0] width 0 height 0
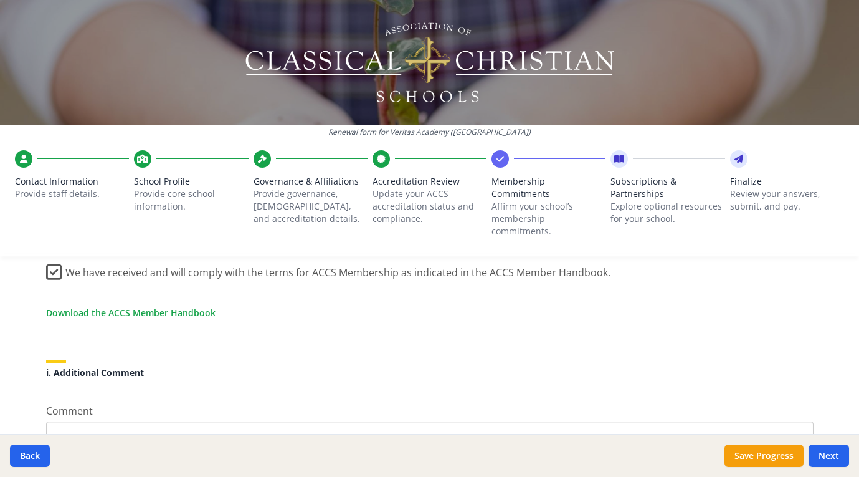
scroll to position [1184, 0]
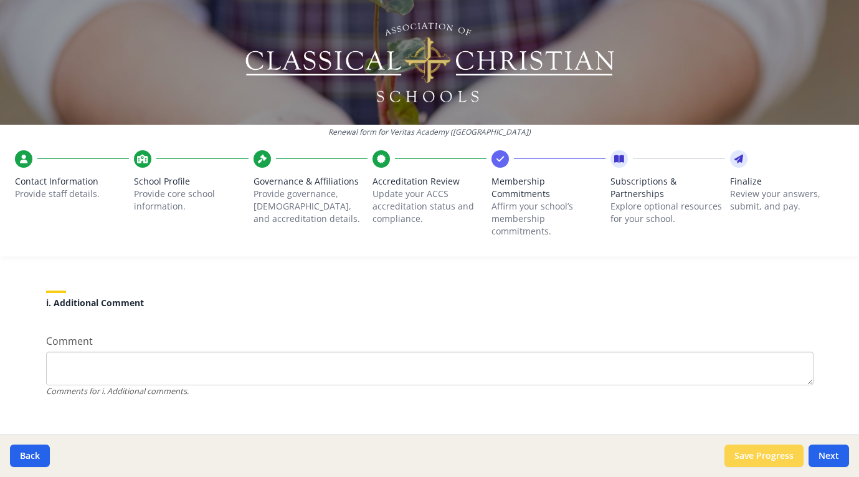
click at [746, 456] on button "Save Progress" at bounding box center [764, 455] width 79 height 22
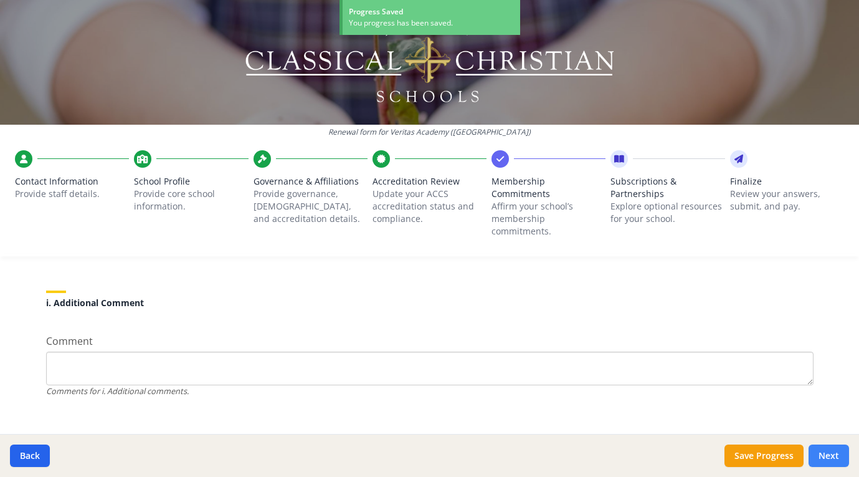
click at [837, 454] on button "Next" at bounding box center [829, 455] width 40 height 22
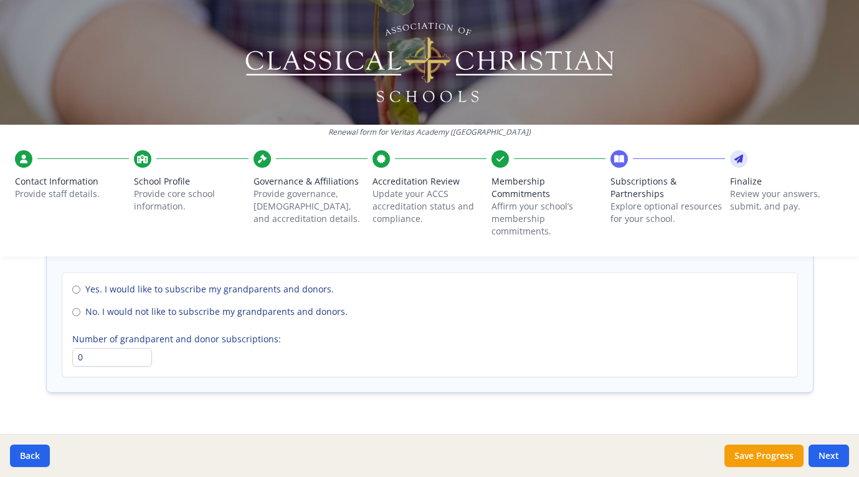
scroll to position [914, 0]
